Goal: Information Seeking & Learning: Learn about a topic

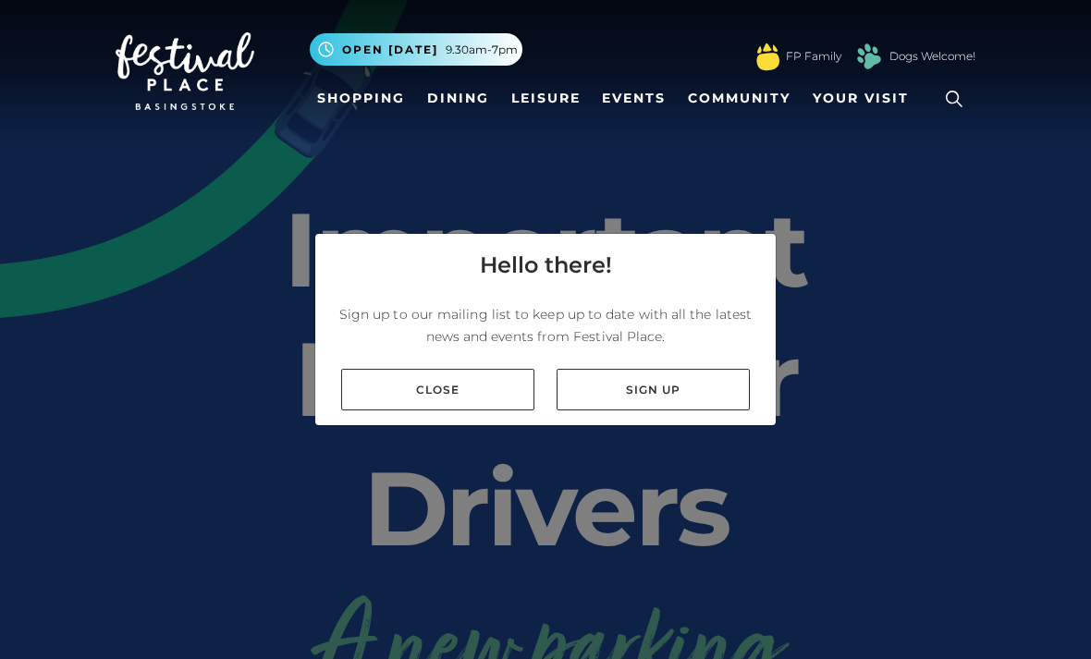
click at [489, 410] on link "Close" at bounding box center [437, 390] width 193 height 42
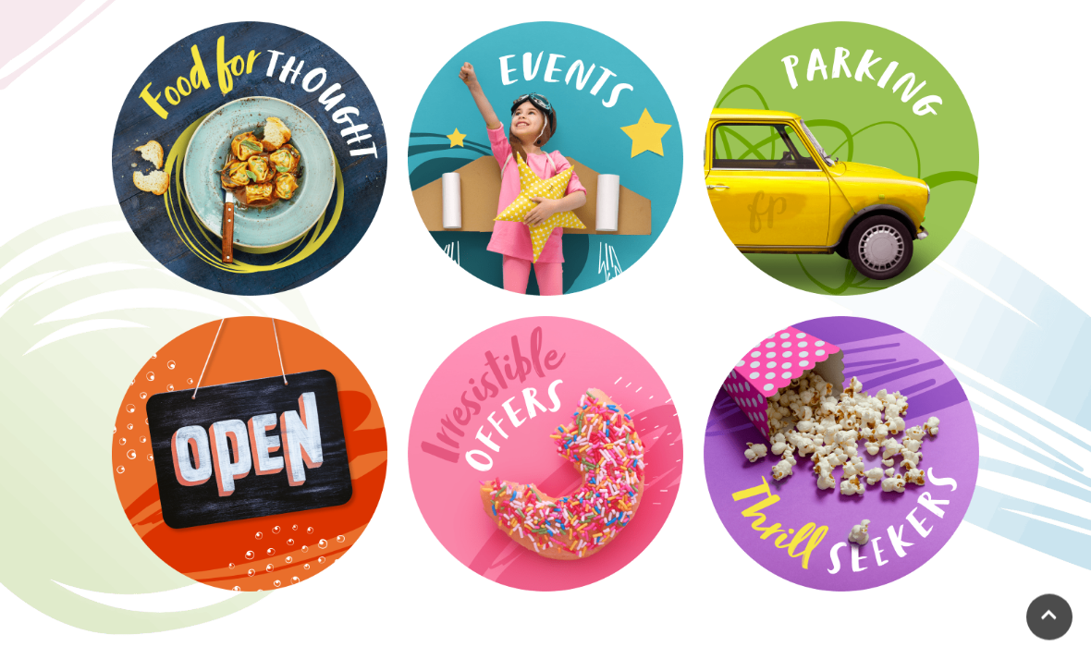
scroll to position [2818, 0]
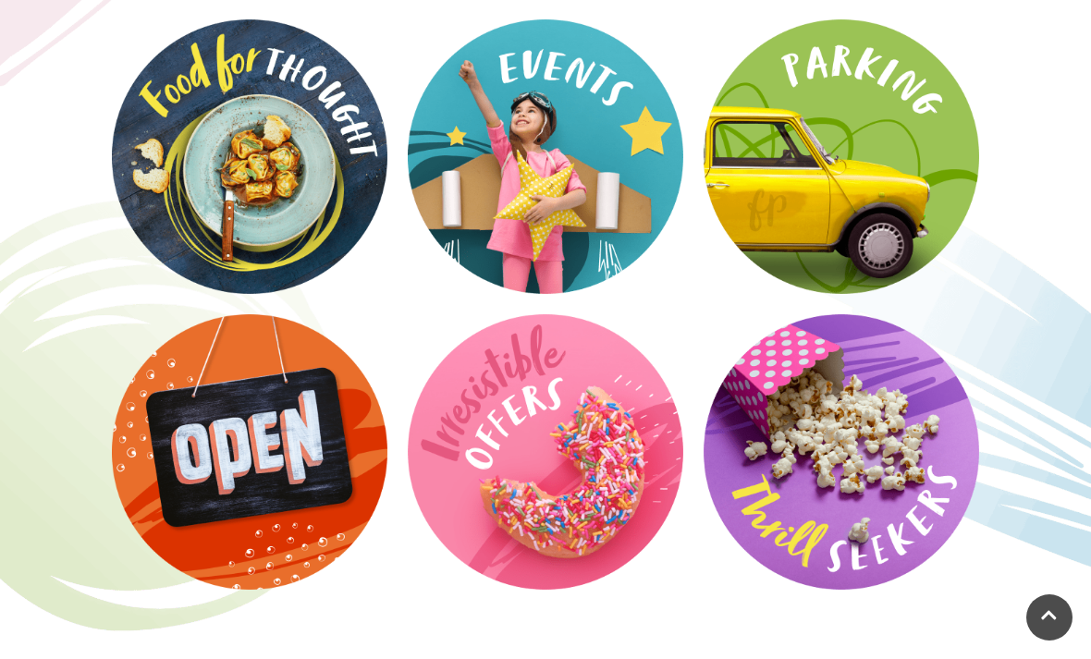
click at [0, 0] on video at bounding box center [0, 0] width 0 height 0
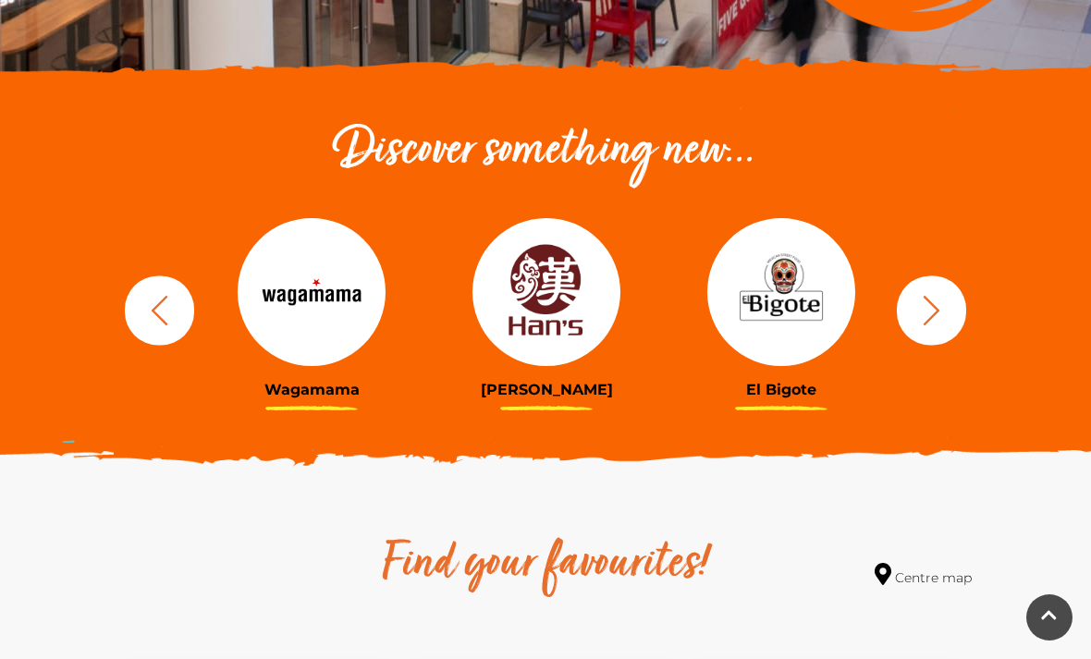
scroll to position [567, 0]
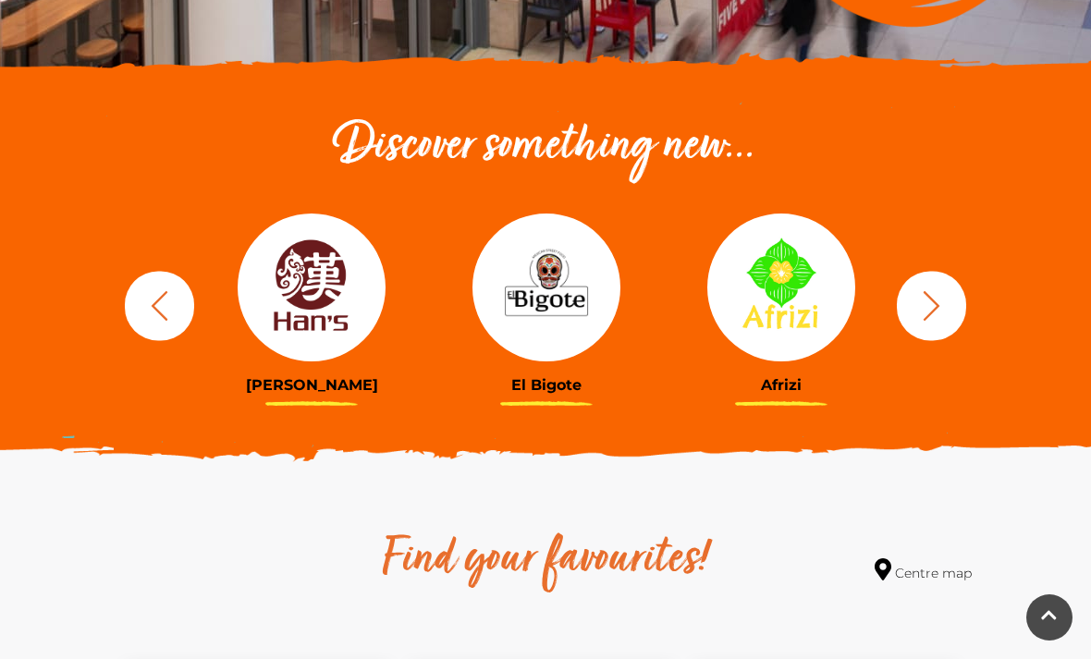
click at [937, 314] on icon "button" at bounding box center [931, 305] width 34 height 34
click at [944, 303] on icon "button" at bounding box center [931, 305] width 34 height 34
click at [940, 302] on icon "button" at bounding box center [931, 305] width 34 height 34
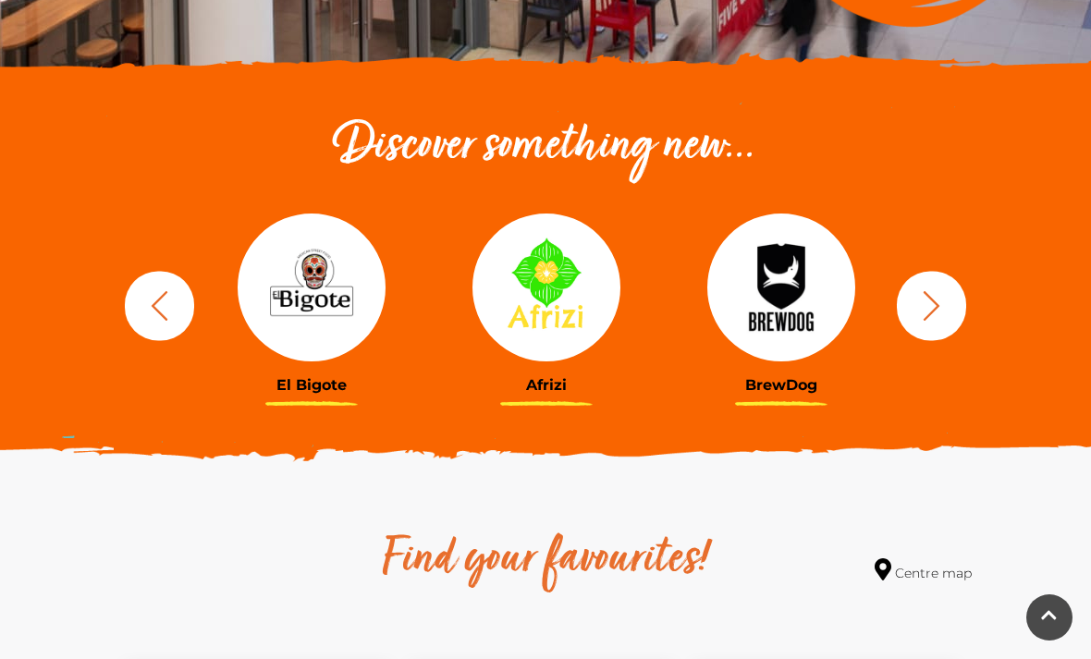
click at [943, 302] on icon "button" at bounding box center [931, 305] width 34 height 34
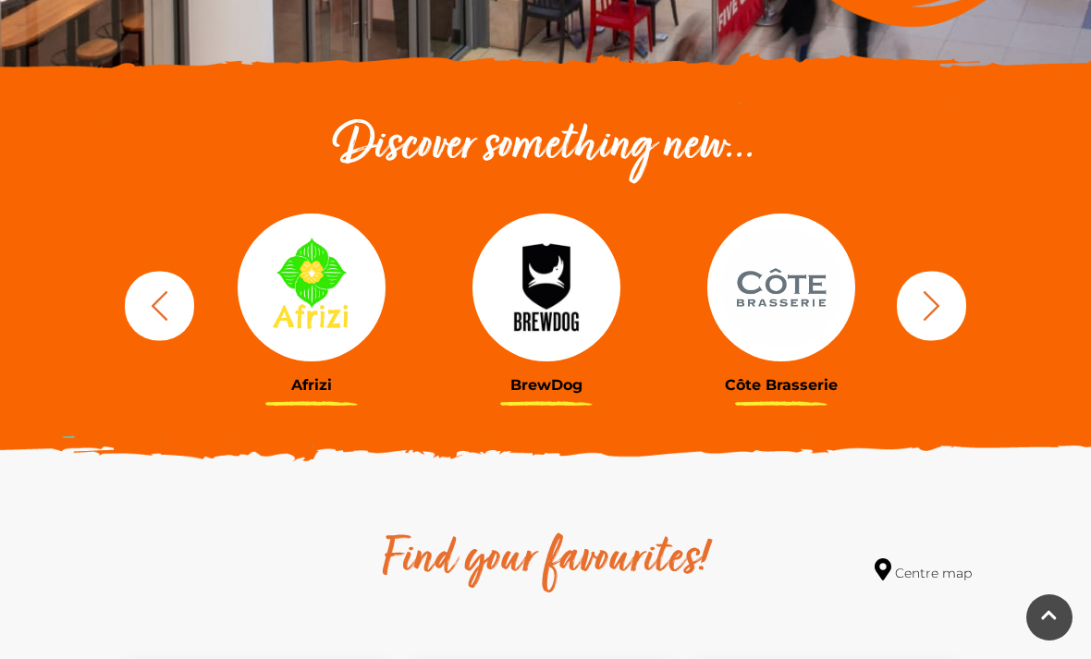
click at [942, 301] on icon "button" at bounding box center [931, 305] width 34 height 34
click at [945, 301] on icon "button" at bounding box center [931, 305] width 34 height 34
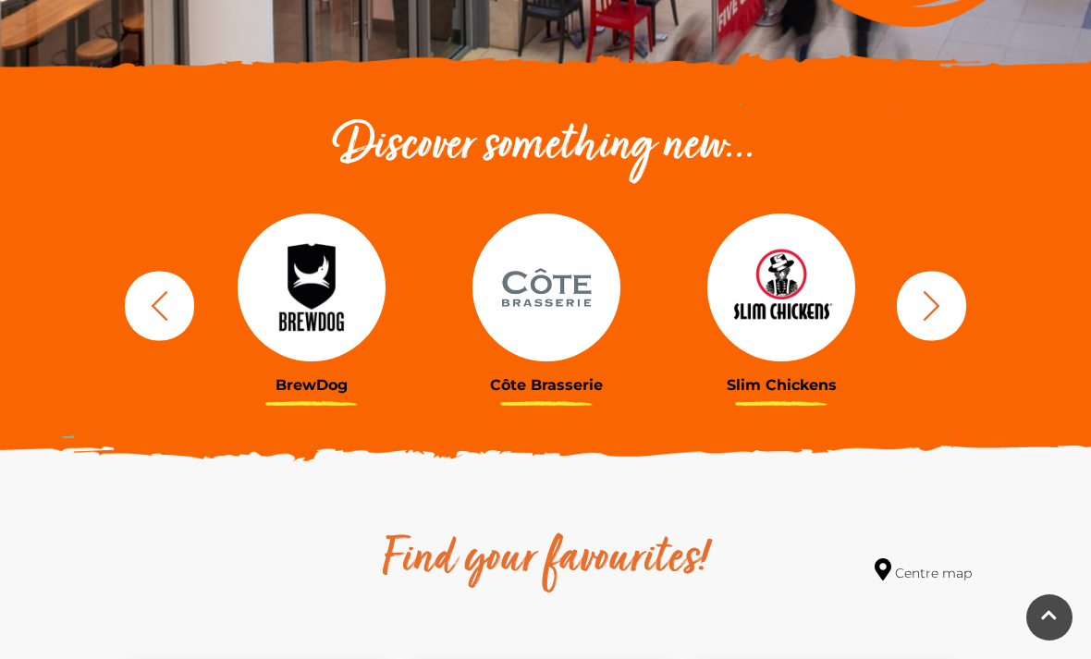
click at [946, 299] on icon "button" at bounding box center [931, 305] width 34 height 34
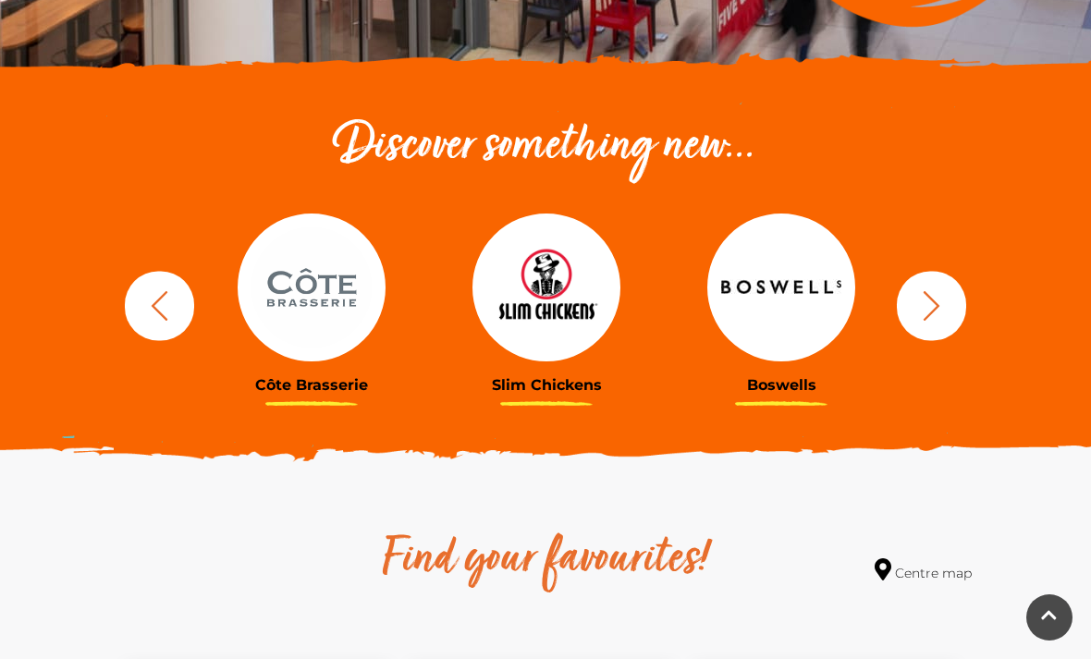
click at [948, 295] on button "button" at bounding box center [931, 305] width 69 height 69
click at [945, 295] on icon "button" at bounding box center [931, 305] width 34 height 34
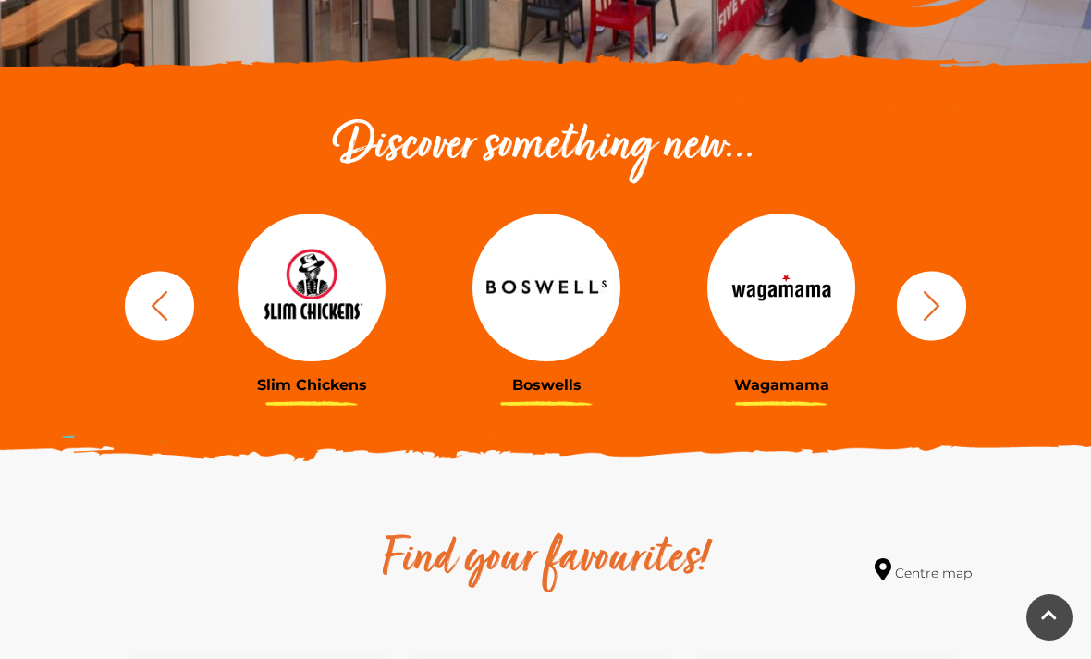
click at [947, 297] on icon "button" at bounding box center [931, 305] width 34 height 34
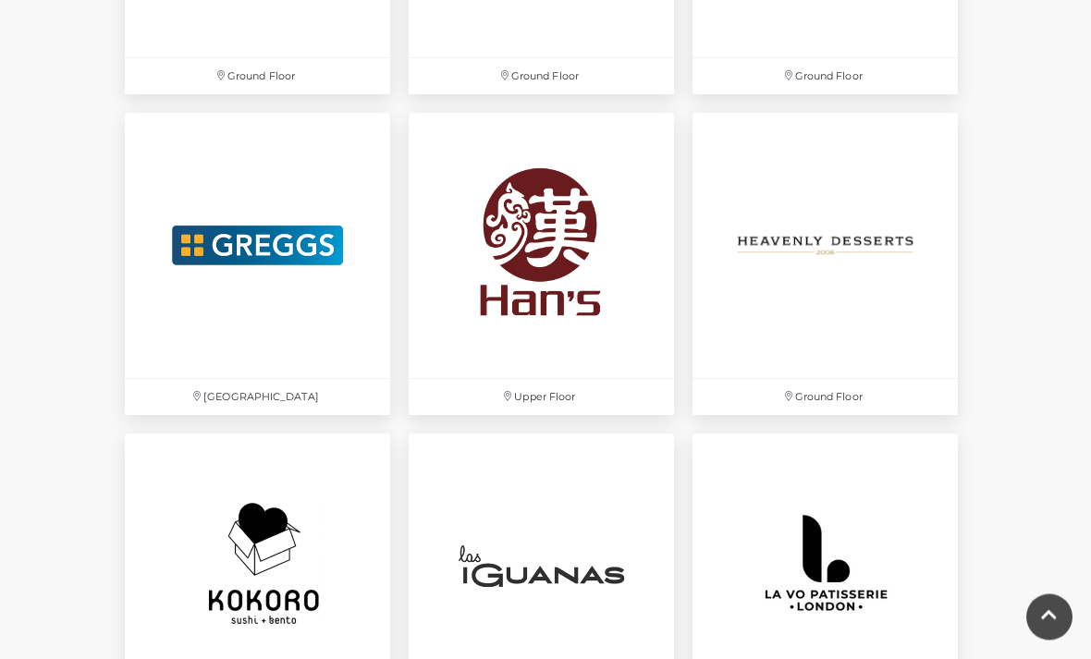
scroll to position [3360, 0]
click at [901, 294] on img at bounding box center [824, 245] width 265 height 265
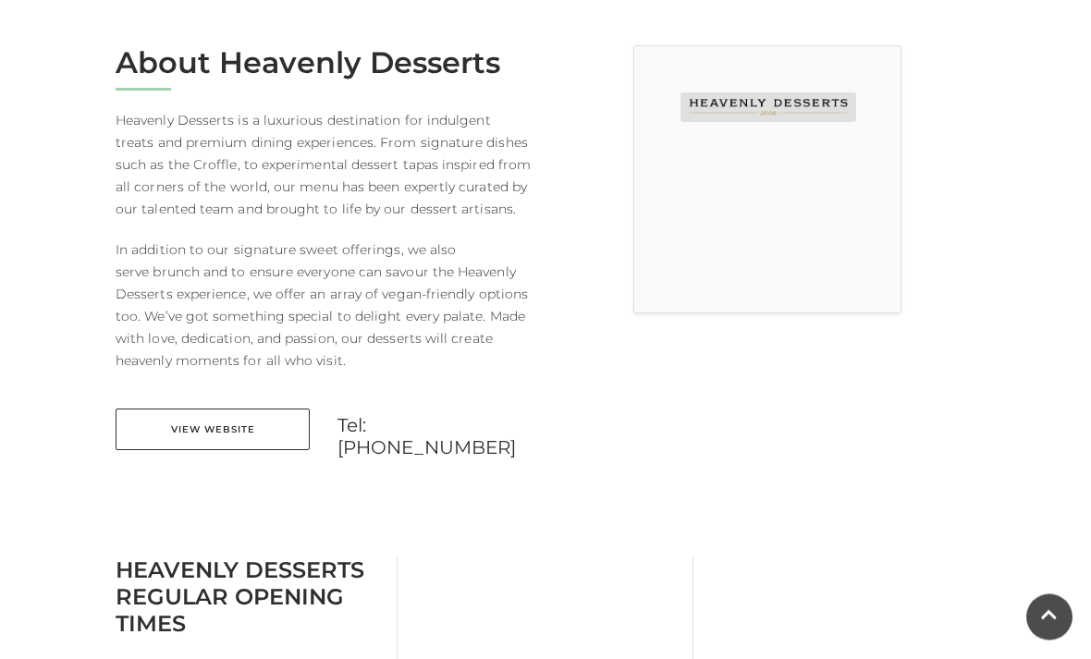
scroll to position [492, 0]
click at [174, 436] on link "View Website" at bounding box center [213, 429] width 194 height 42
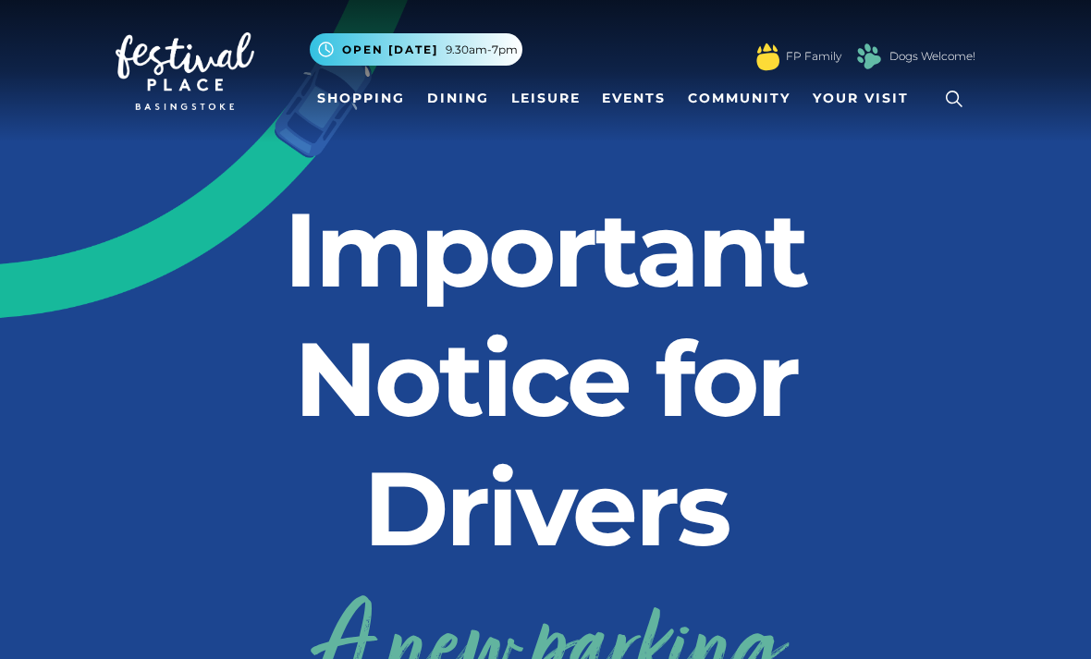
scroll to position [2877, 0]
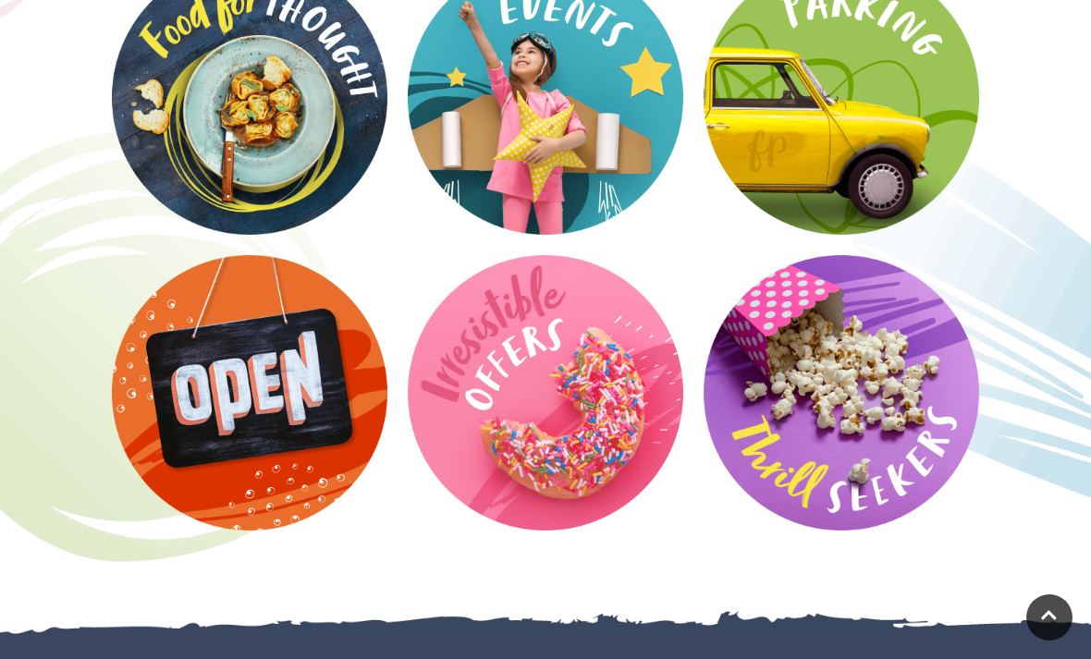
click at [0, 0] on video at bounding box center [0, 0] width 0 height 0
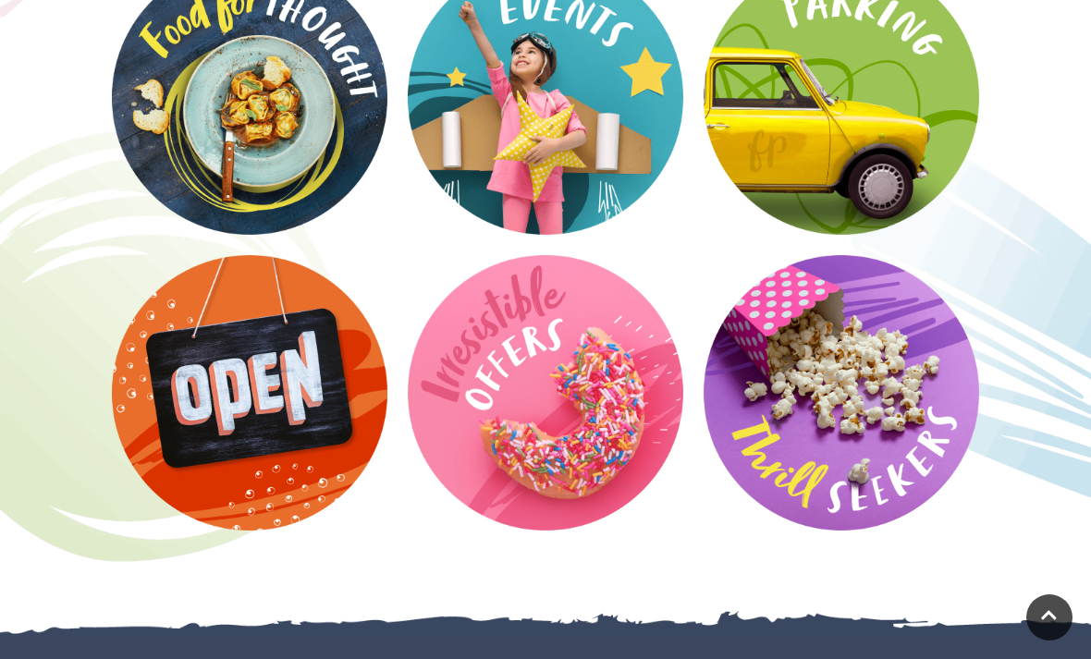
click at [0, 0] on video at bounding box center [0, 0] width 0 height 0
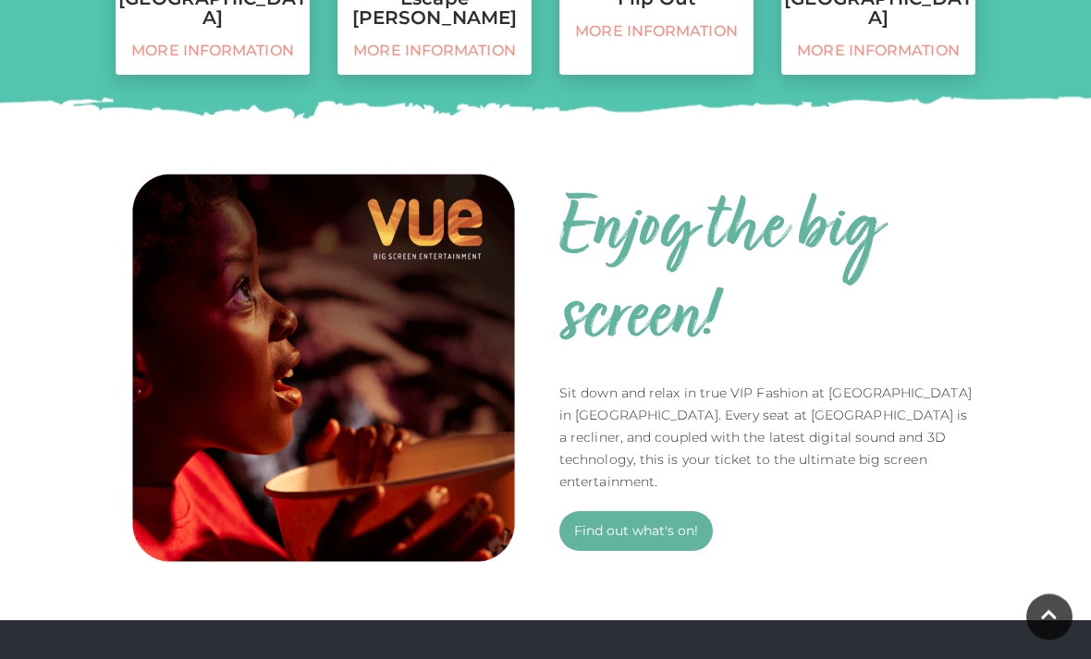
scroll to position [1057, 0]
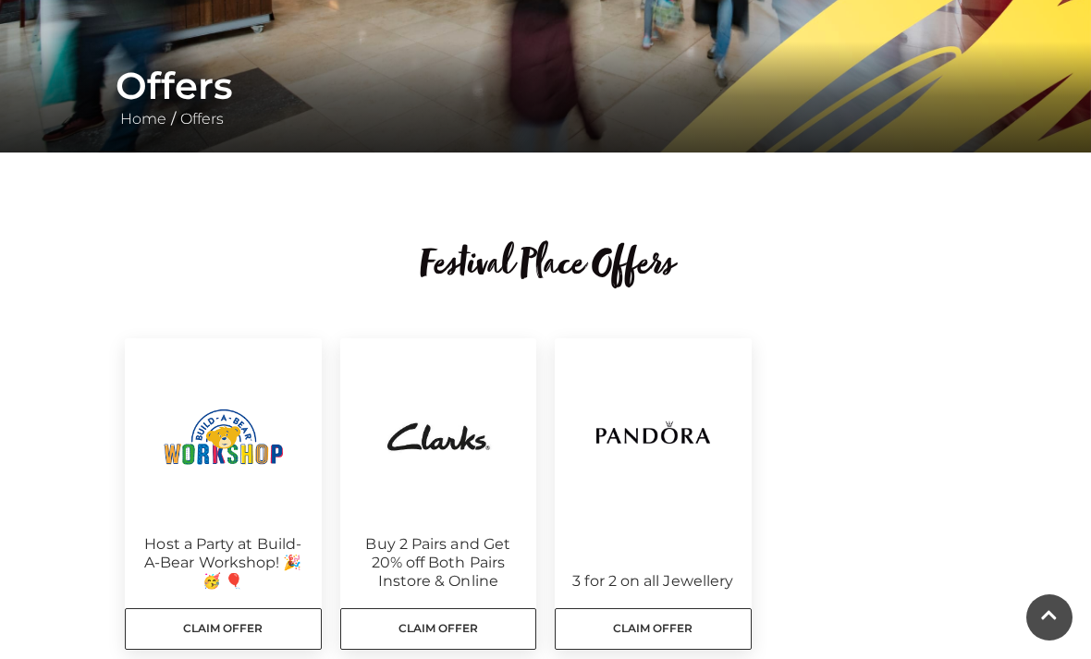
scroll to position [307, 0]
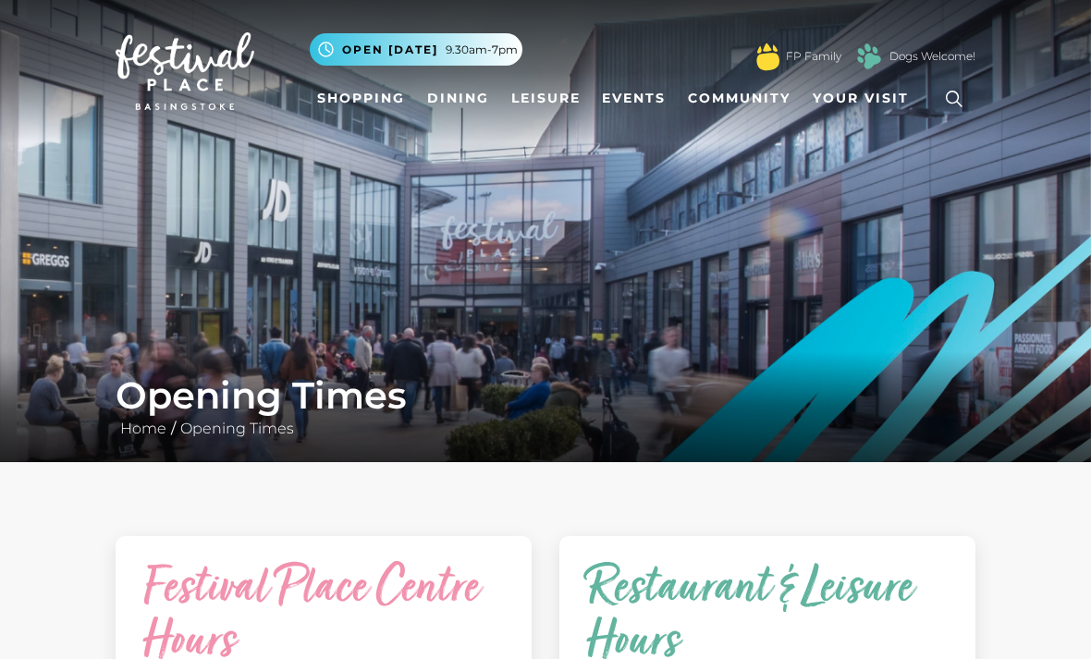
click at [382, 106] on link "Shopping" at bounding box center [361, 98] width 103 height 34
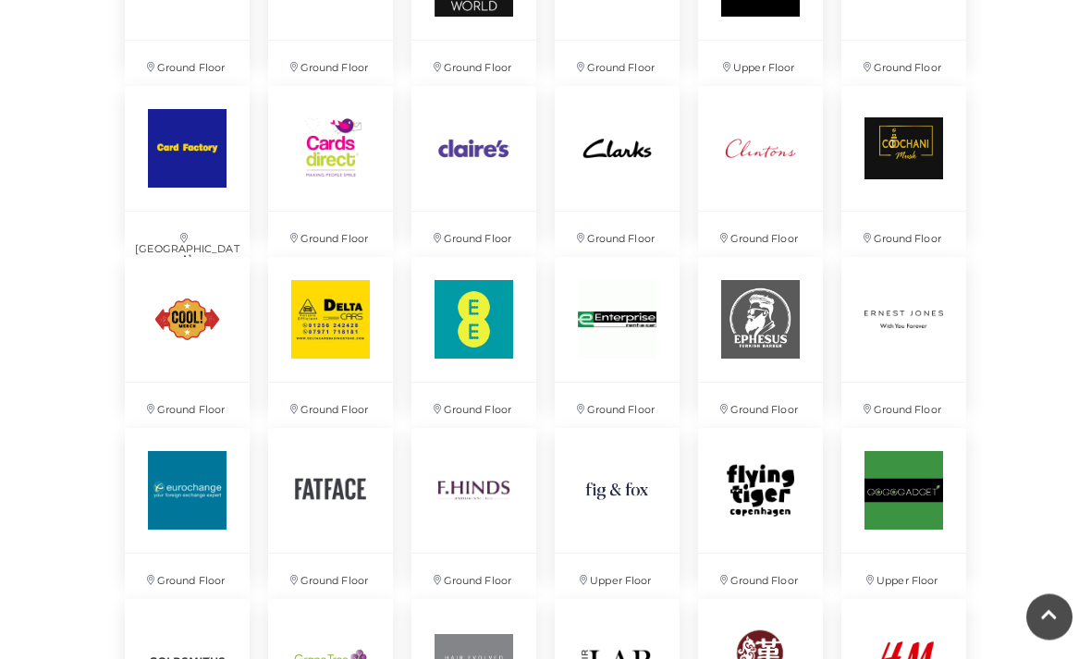
scroll to position [1692, 0]
click at [188, 312] on img at bounding box center [187, 319] width 125 height 125
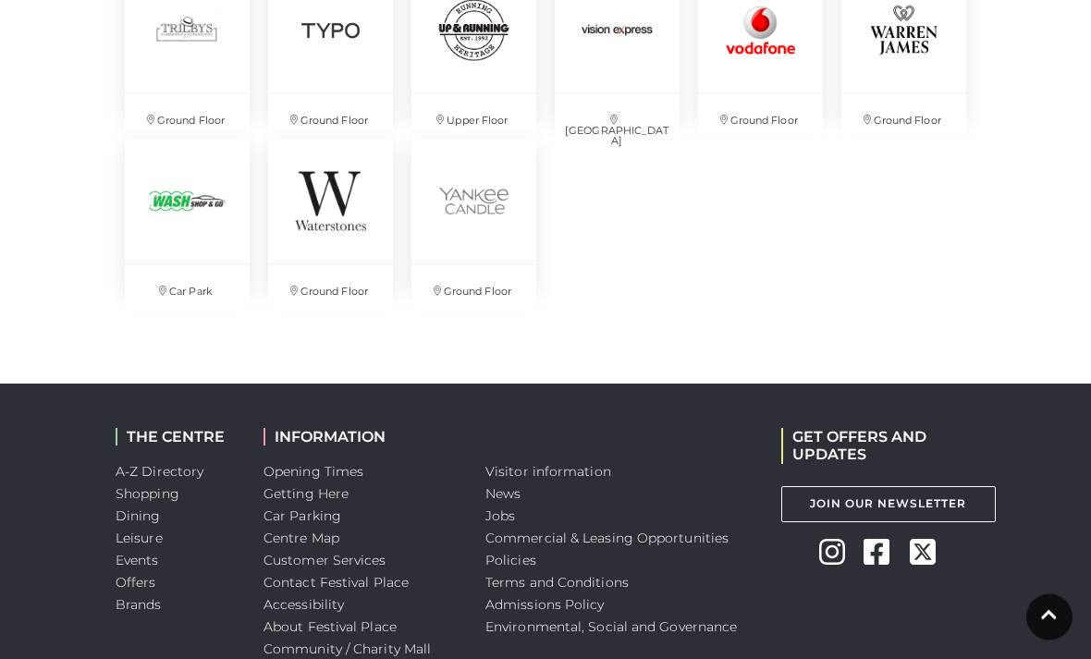
scroll to position [4409, 0]
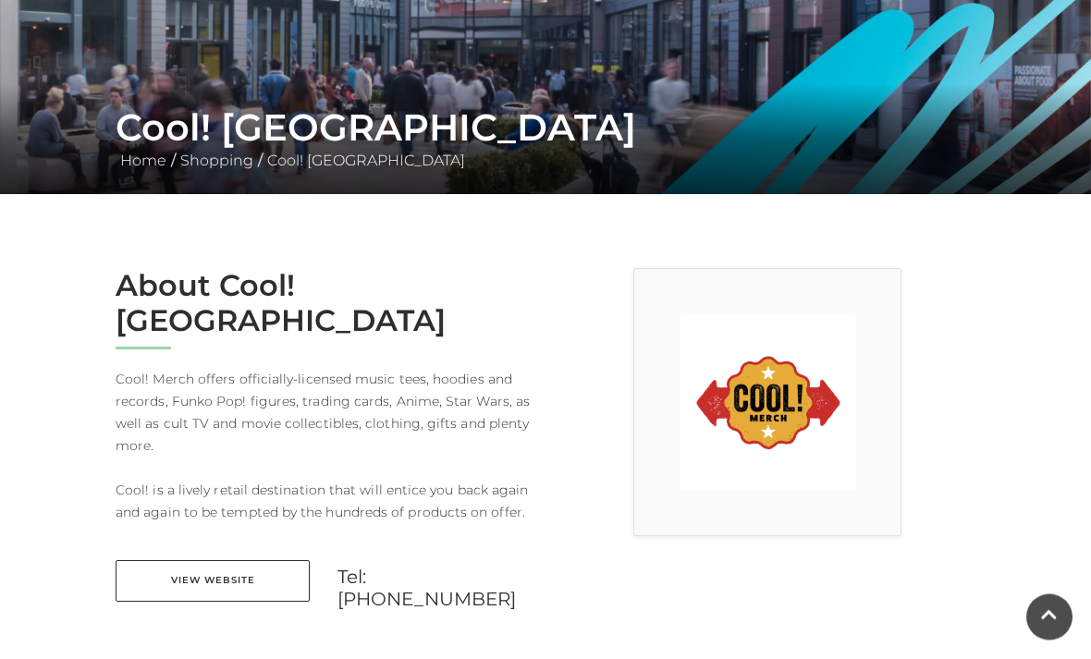
scroll to position [266, 0]
